Goal: Task Accomplishment & Management: Manage account settings

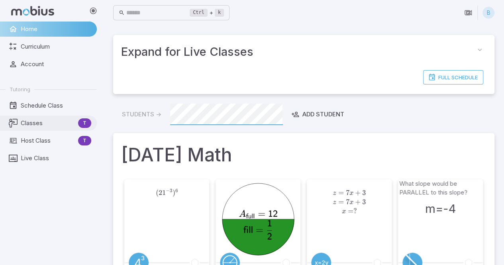
click at [38, 130] on link "Classes T" at bounding box center [48, 123] width 97 height 15
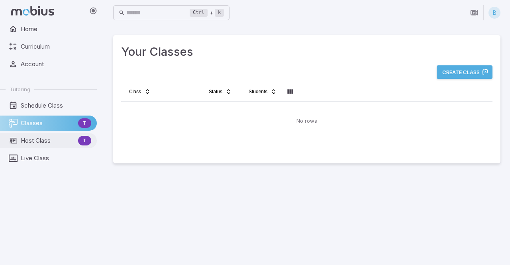
click at [57, 146] on link "Host Class T" at bounding box center [48, 140] width 97 height 15
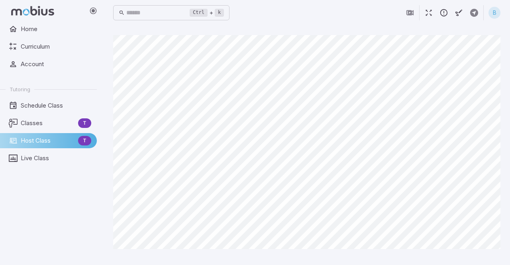
click at [43, 141] on span "Host Class" at bounding box center [48, 140] width 54 height 9
click at [60, 121] on span "Classes" at bounding box center [48, 123] width 54 height 9
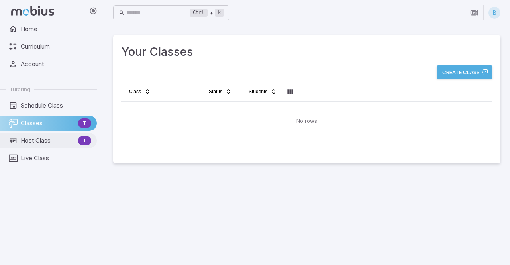
click at [39, 142] on span "Host Class" at bounding box center [48, 140] width 54 height 9
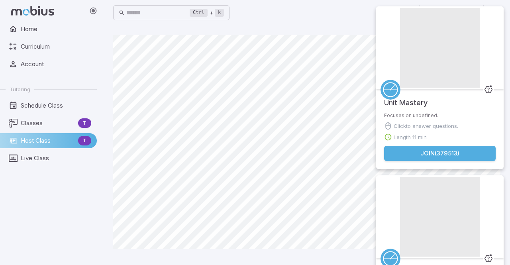
click at [377, 81] on div "Unit Mastery Focuses on undefined. Click to answer questions. Length 11 min Joi…" at bounding box center [439, 175] width 127 height 338
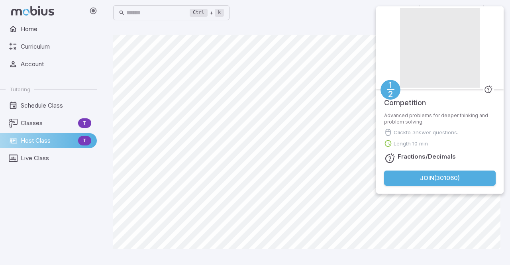
drag, startPoint x: 276, startPoint y: 250, endPoint x: 379, endPoint y: 82, distance: 196.3
click at [379, 82] on div "Join Activity" at bounding box center [439, 47] width 127 height 83
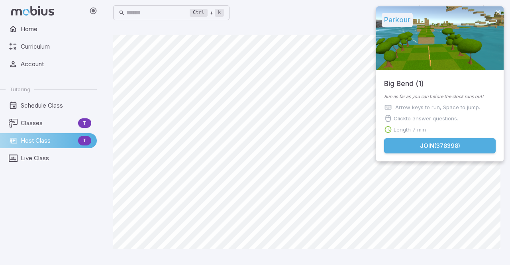
click at [381, 84] on div "Parkour Big Bend (1) Run as far as you can before the clock runs out! Arrow key…" at bounding box center [439, 86] width 127 height 161
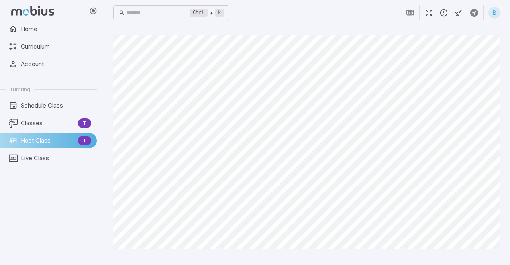
click at [496, 16] on div "B" at bounding box center [494, 13] width 12 height 12
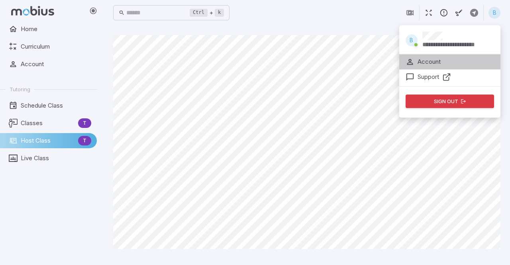
click at [438, 61] on p "Account" at bounding box center [428, 61] width 23 height 9
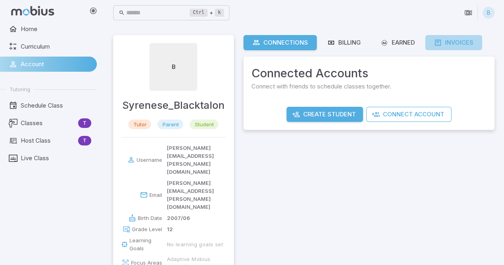
click at [458, 46] on div "Invoices" at bounding box center [453, 42] width 39 height 9
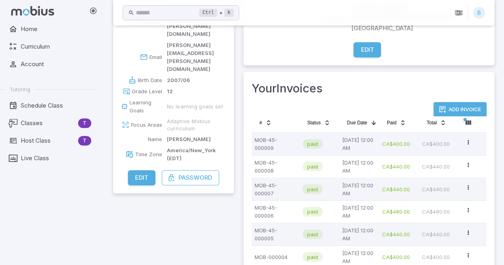
scroll to position [151, 0]
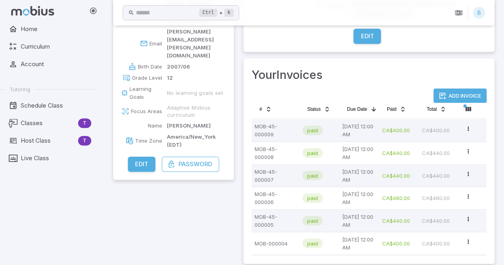
click at [452, 88] on button "Add Invoice" at bounding box center [459, 95] width 53 height 14
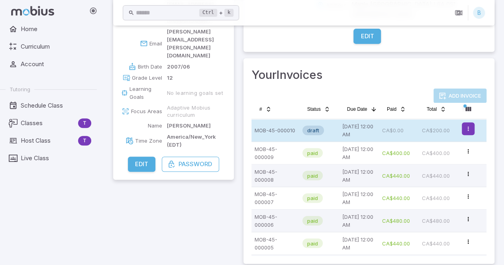
click at [470, 118] on html "Home Curriculum Account Tutoring Schedule Class Classes T Host Class T Live Cla…" at bounding box center [252, 61] width 504 height 425
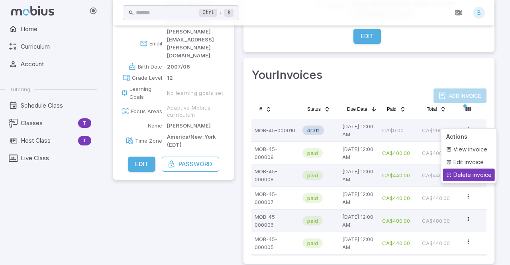
click at [469, 174] on div "Delete invoice" at bounding box center [469, 174] width 52 height 13
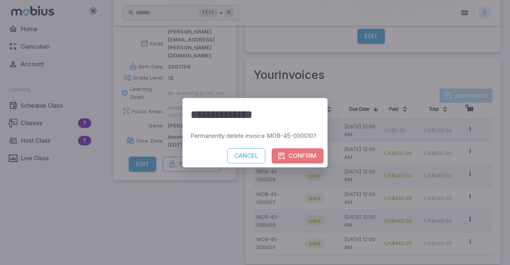
click at [313, 152] on button "Confirm" at bounding box center [298, 155] width 52 height 15
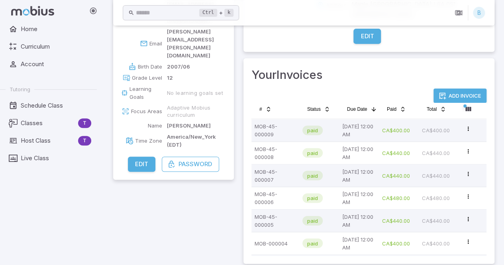
scroll to position [0, 0]
